Goal: Task Accomplishment & Management: Use online tool/utility

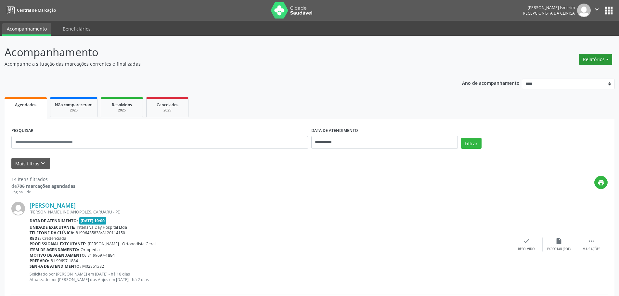
click at [599, 60] on button "Relatórios" at bounding box center [595, 59] width 33 height 11
click at [588, 73] on link "Agendamentos" at bounding box center [577, 73] width 70 height 9
select select "*"
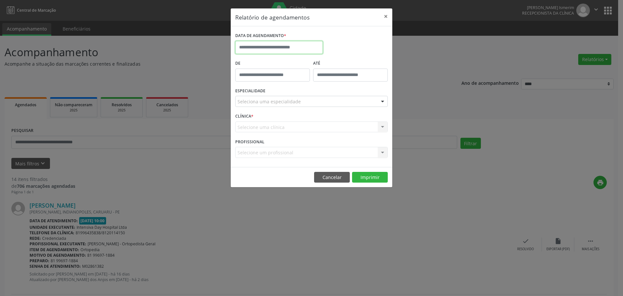
click at [289, 42] on input "text" at bounding box center [279, 47] width 88 height 13
click at [316, 121] on span "22" at bounding box center [313, 120] width 13 height 13
type input "**********"
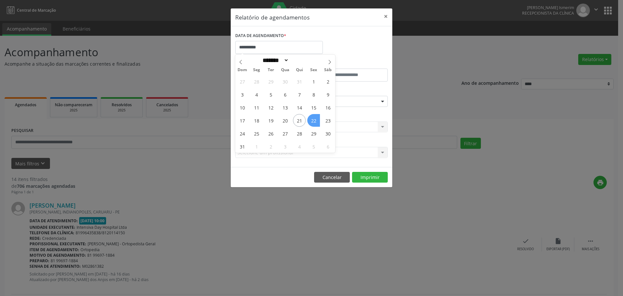
click at [316, 121] on span "22" at bounding box center [313, 120] width 13 height 13
click at [310, 96] on div "Seleciona uma especialidade" at bounding box center [311, 101] width 153 height 11
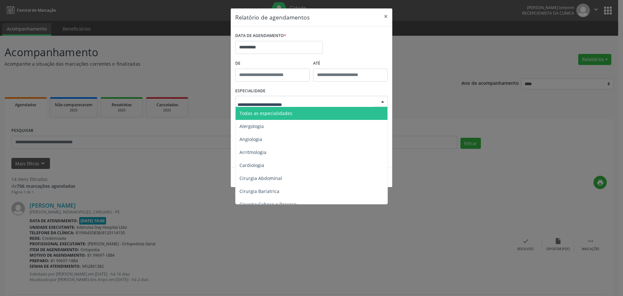
click at [300, 114] on span "Todas as especialidades" at bounding box center [312, 113] width 153 height 13
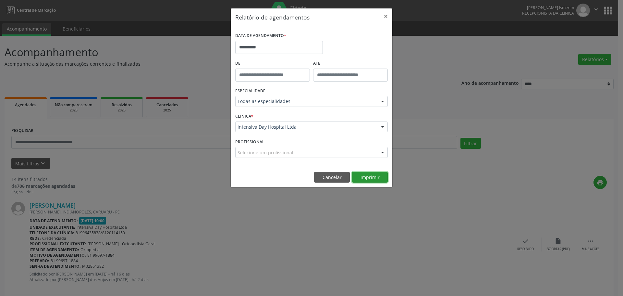
click at [374, 176] on button "Imprimir" at bounding box center [370, 177] width 36 height 11
click at [385, 16] on button "×" at bounding box center [386, 16] width 13 height 16
